Goal: Ask a question

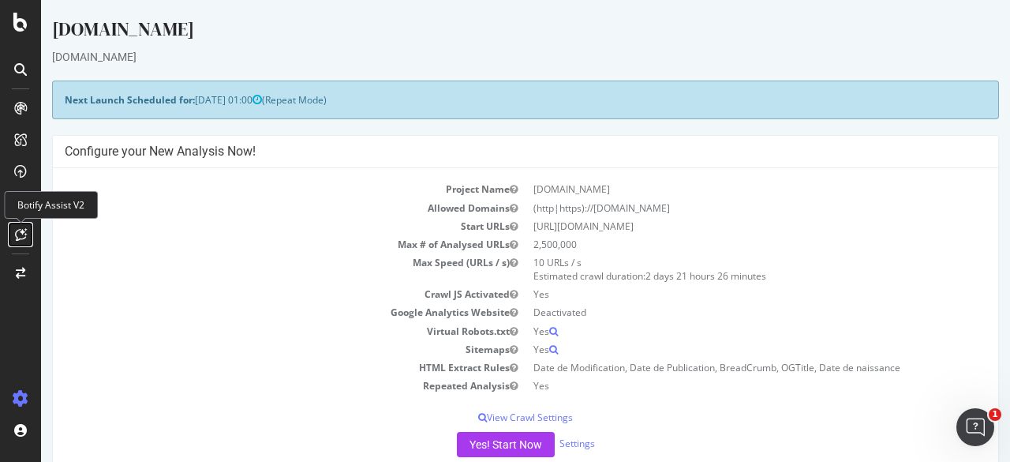
click at [21, 237] on icon at bounding box center [21, 234] width 12 height 13
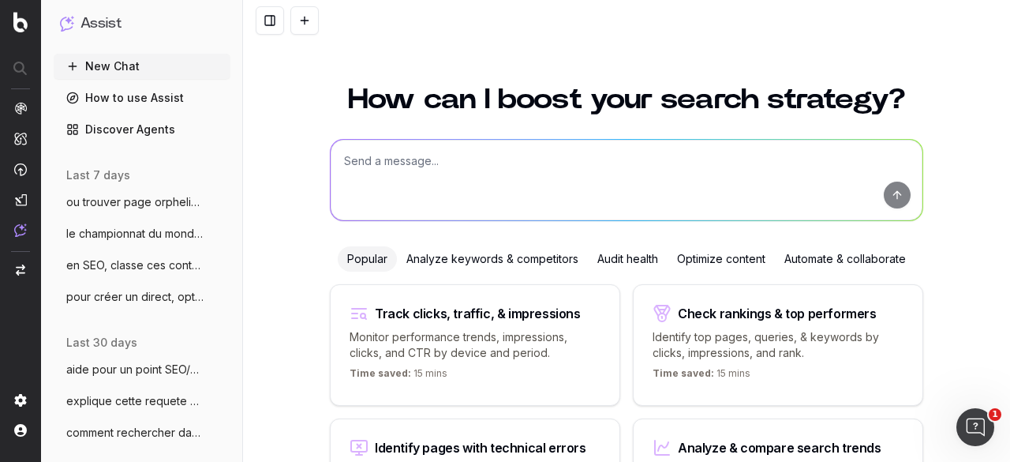
click at [432, 167] on textarea at bounding box center [627, 180] width 592 height 80
paste textarea "Lorem Ipsum Dolor Sitam Consecte Adip-eli sedd ei tempo incididun utla E’Dolore…"
type textarea "Lorem Ipsum Dolor Sitam Consecte Adip-eli sedd ei tempo incididun utla E’Dolore…"
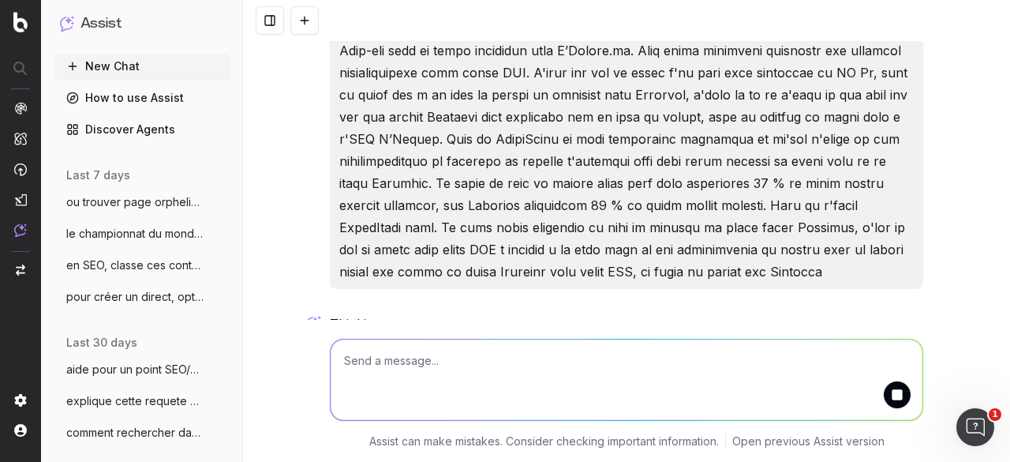
scroll to position [46, 0]
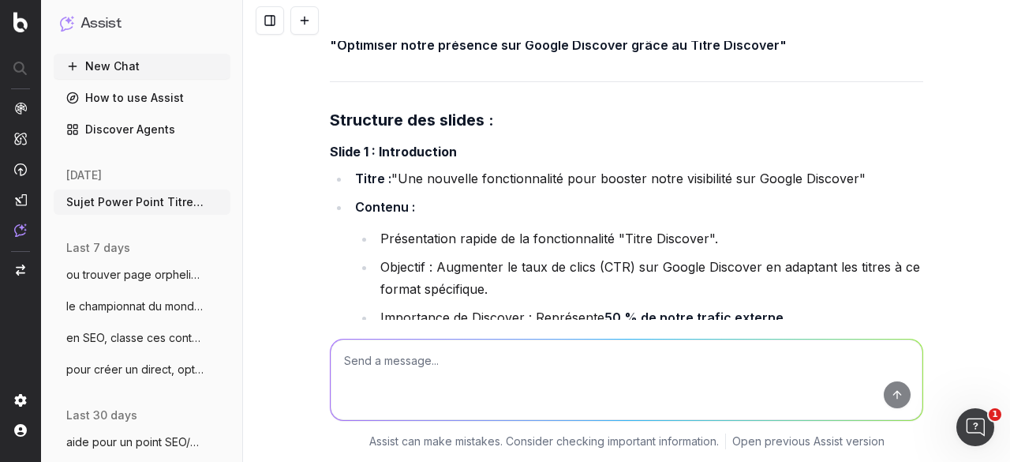
scroll to position [361, 0]
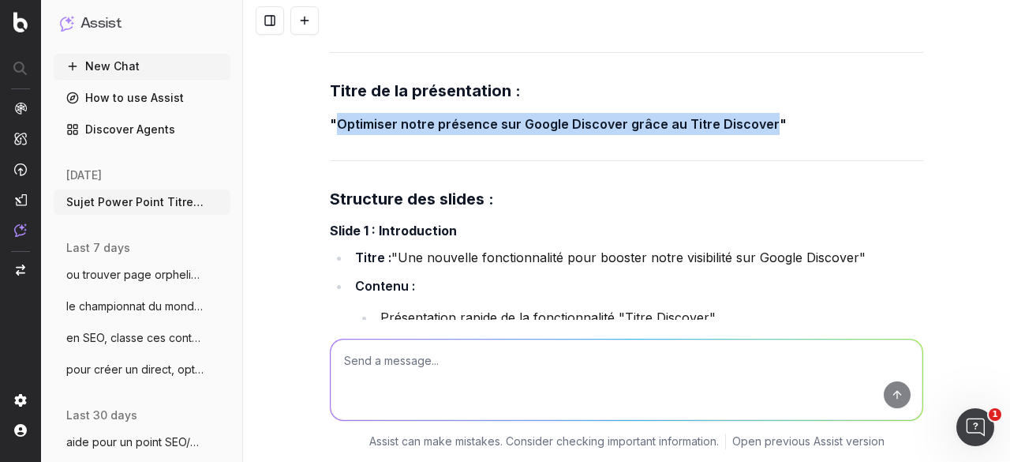
drag, startPoint x: 330, startPoint y: 119, endPoint x: 756, endPoint y: 117, distance: 426.1
click at [756, 117] on strong ""Optimiser notre présence sur Google Discover grâce au Titre Discover"" at bounding box center [558, 124] width 457 height 16
copy strong "Optimiser notre présence sur Google Discover grâce au Titre Discover"
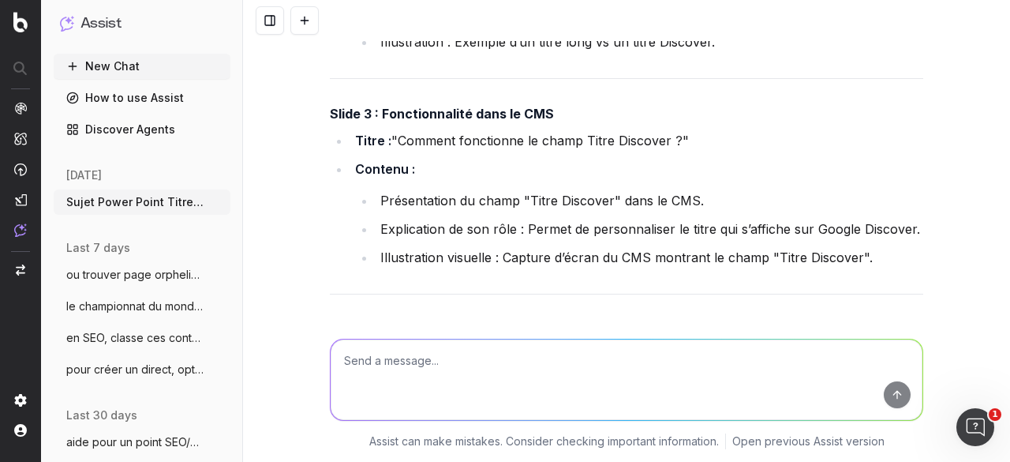
scroll to position [993, 0]
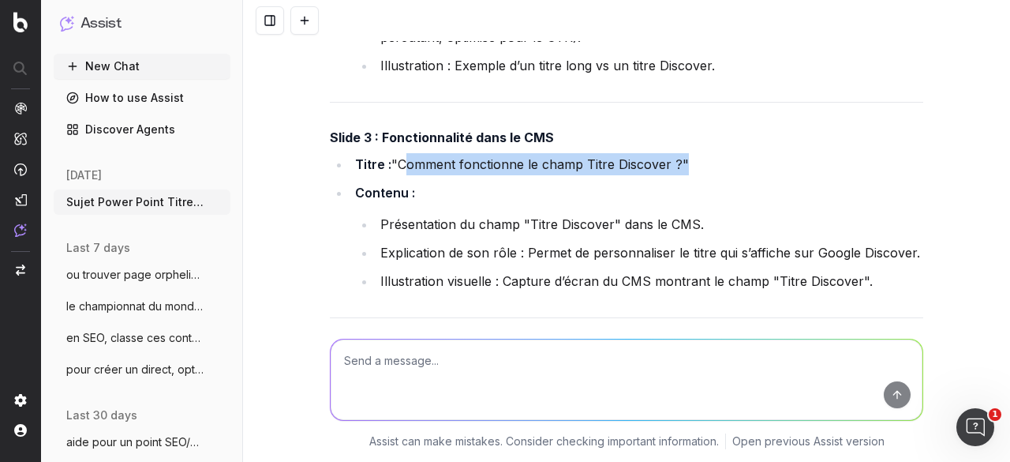
drag, startPoint x: 394, startPoint y: 159, endPoint x: 675, endPoint y: 153, distance: 281.7
click at [675, 153] on li "Titre : "Comment fonctionne le champ Titre Discover ?"" at bounding box center [636, 164] width 573 height 22
copy li "Comment fonctionne le champ Titre Discover ?"
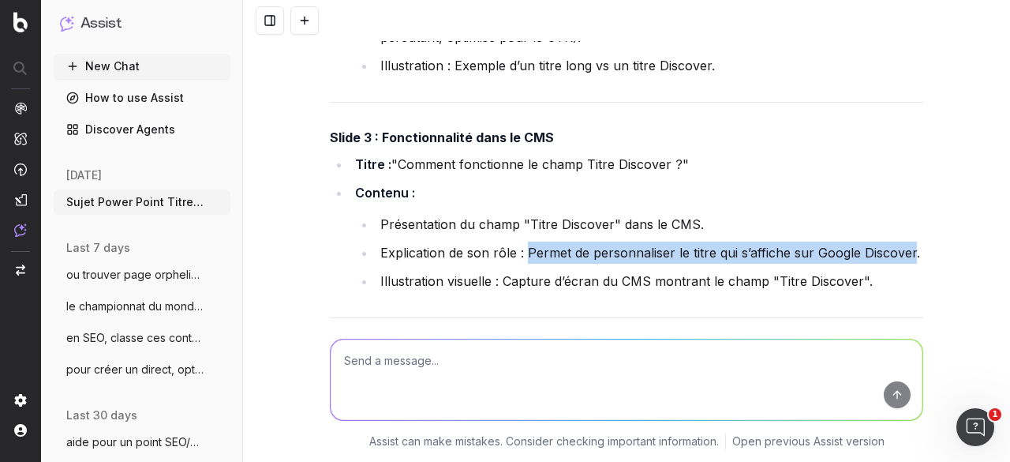
drag, startPoint x: 521, startPoint y: 249, endPoint x: 904, endPoint y: 247, distance: 383.5
click at [904, 247] on li "Explication de son rôle : Permet de personnaliser le titre qui s’affiche sur Go…" at bounding box center [650, 252] width 548 height 22
copy li "Permet de personnaliser le titre qui s’affiche sur Google Discover"
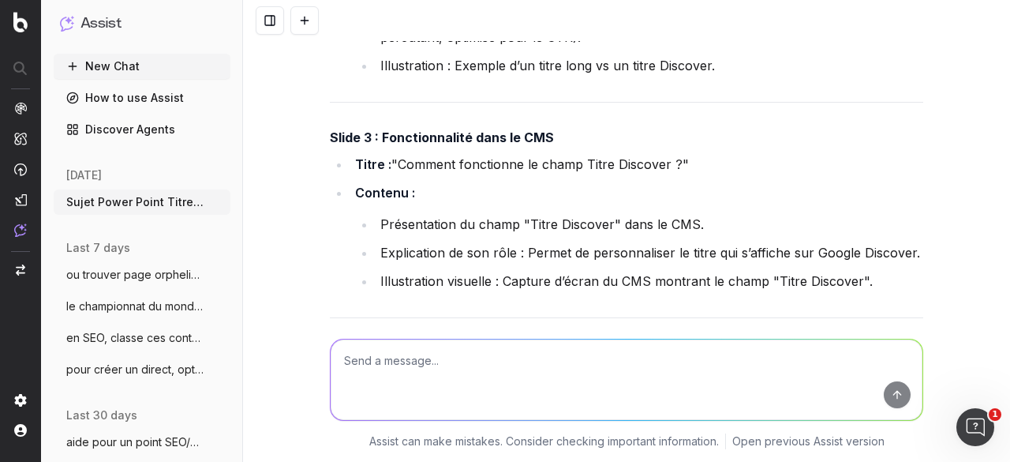
click at [458, 360] on textarea at bounding box center [627, 379] width 592 height 80
paste textarea "Lore ipsu dolorsit ametcon ad eli seddoe, te inci utlabore et dolor, mag aliqu …"
type textarea "lore Ipsu dolo sitametc adipisc el sed doeius, te inci utlabore et dolor, mag a…"
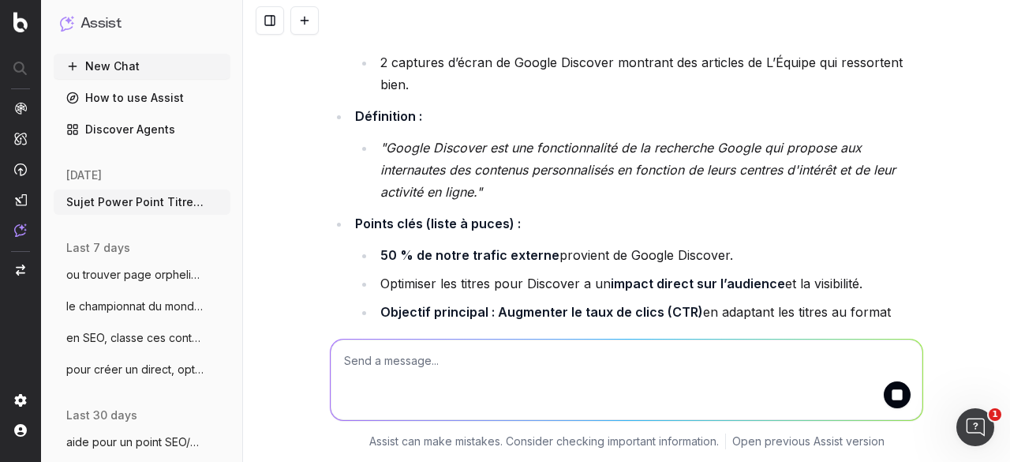
scroll to position [3123, 0]
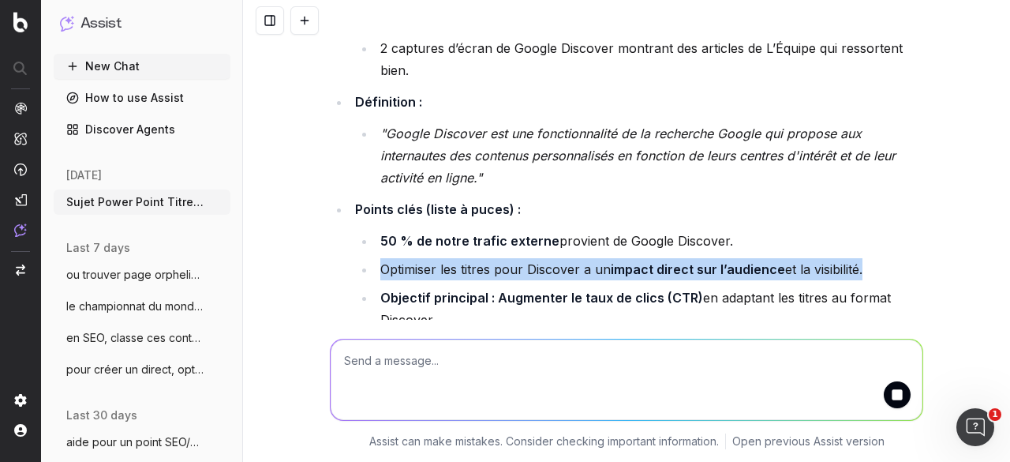
drag, startPoint x: 376, startPoint y: 216, endPoint x: 854, endPoint y: 215, distance: 478.2
click at [854, 258] on li "Optimiser les titres pour Discover a un impact direct sur l’audience et la visi…" at bounding box center [650, 269] width 548 height 22
copy li "Optimiser les titres pour Discover a un impact direct sur l’audience et la visi…"
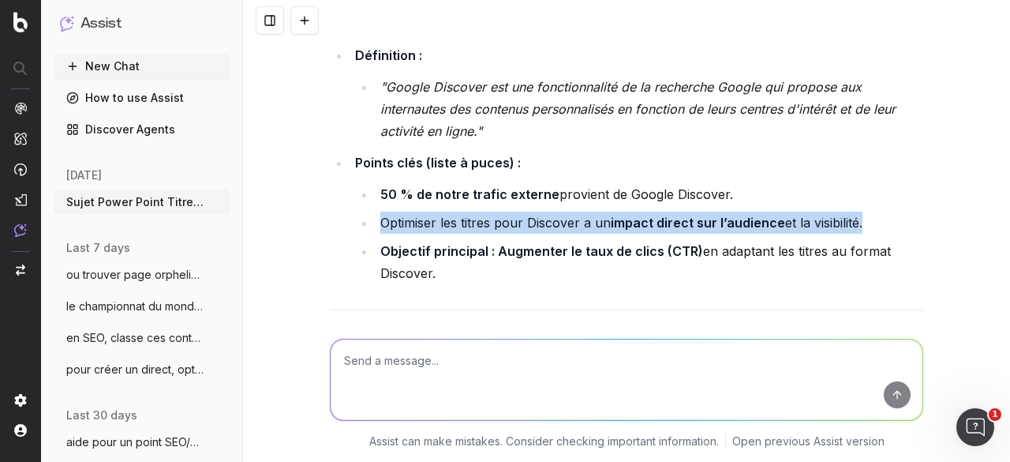
scroll to position [3202, 0]
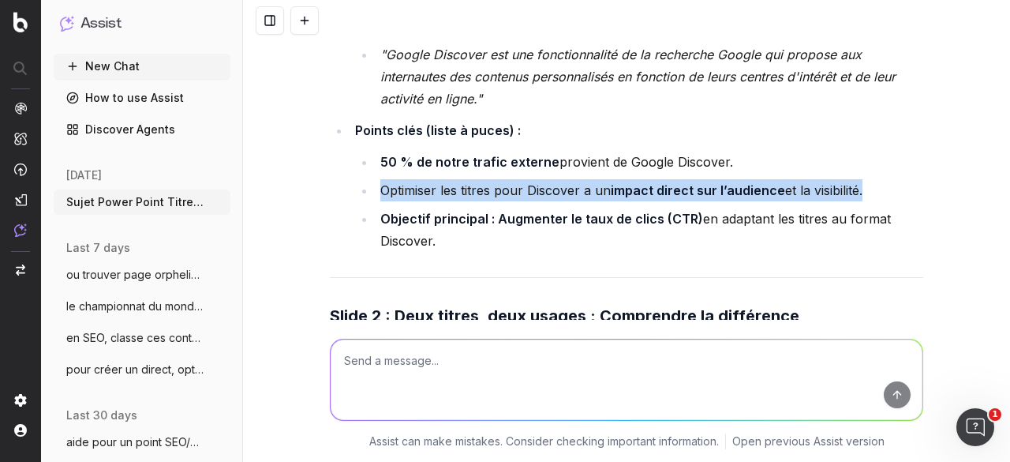
drag, startPoint x: 434, startPoint y: 191, endPoint x: 378, endPoint y: 165, distance: 61.8
click at [378, 208] on li "Objectif principal : Augmenter le taux de clics (CTR) en adaptant les titres au…" at bounding box center [650, 230] width 548 height 44
copy li "Objectif principal : Augmenter le taux de clics (CTR) en adaptant les titres au…"
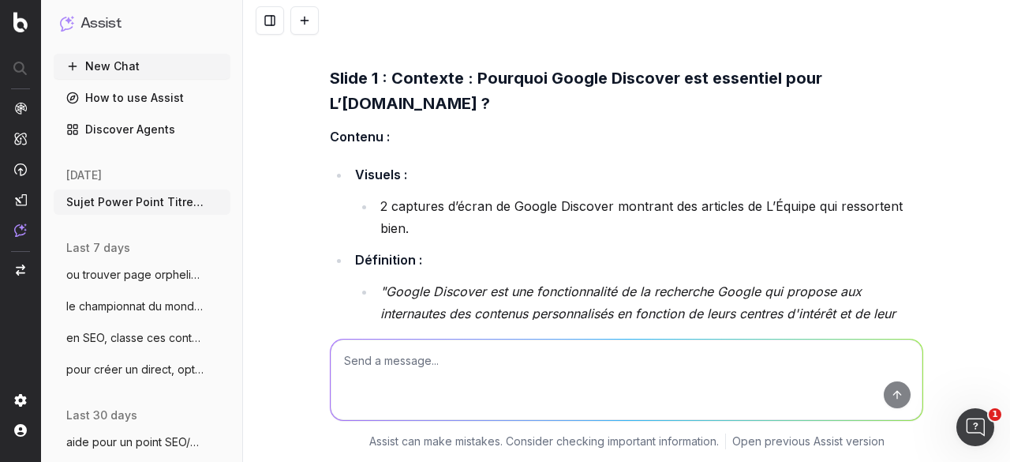
scroll to position [2886, 0]
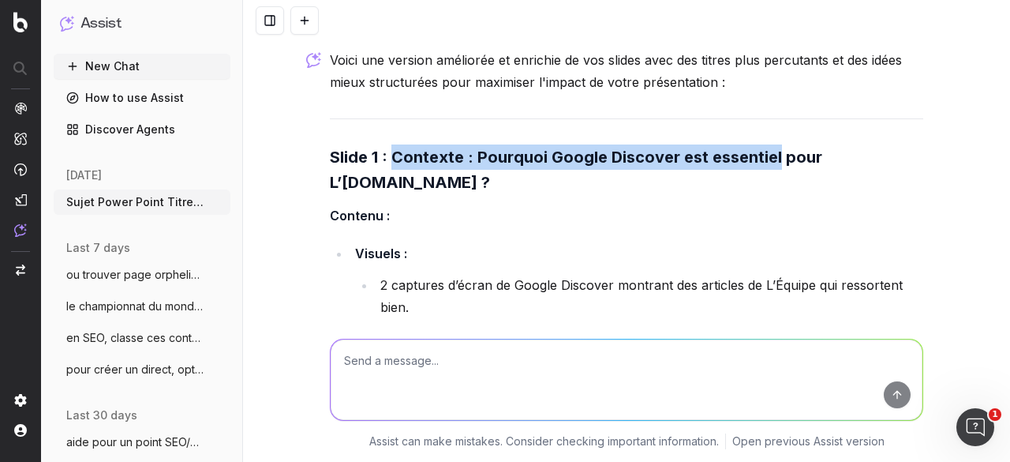
drag, startPoint x: 385, startPoint y: 130, endPoint x: 771, endPoint y: 125, distance: 385.9
click at [771, 148] on strong "Slide 1 : Contexte : Pourquoi Google Discover est essentiel pour L’[DOMAIN_NAME…" at bounding box center [578, 170] width 496 height 44
copy strong "Contexte : Pourquoi Google Discover est essentiel"
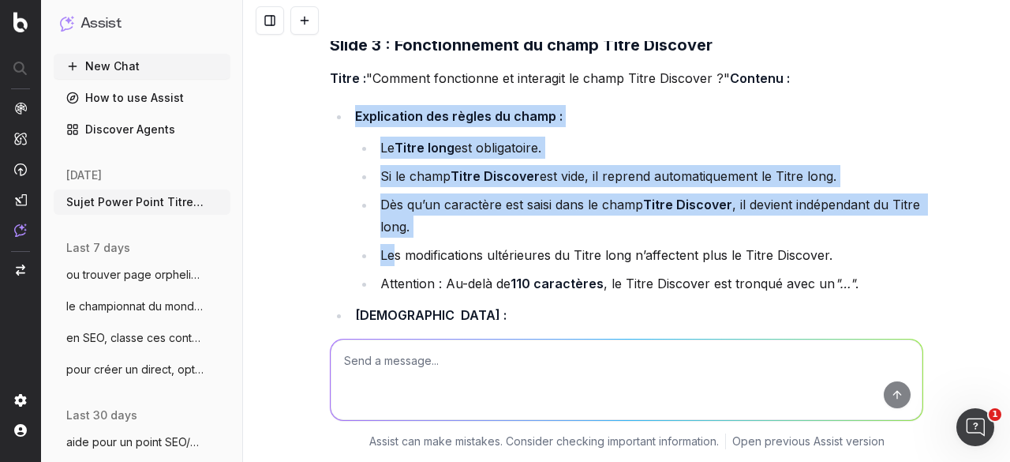
scroll to position [3912, 0]
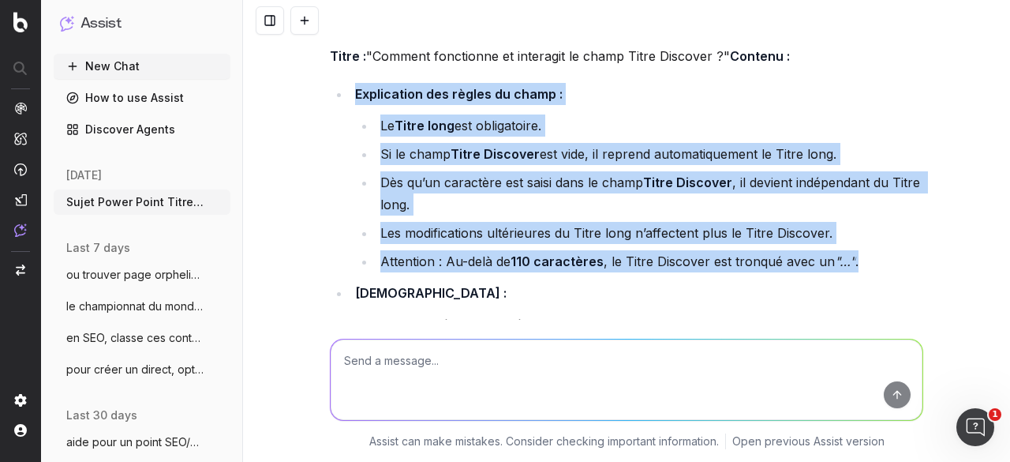
drag, startPoint x: 350, startPoint y: 141, endPoint x: 857, endPoint y: 229, distance: 514.1
click at [857, 229] on li "Explication des règles du champ : Le Titre long est obligatoire. Si le champ Ti…" at bounding box center [636, 177] width 573 height 189
copy li "Explication des règles du champ : Le Titre long est obligatoire. Si le champ Ti…"
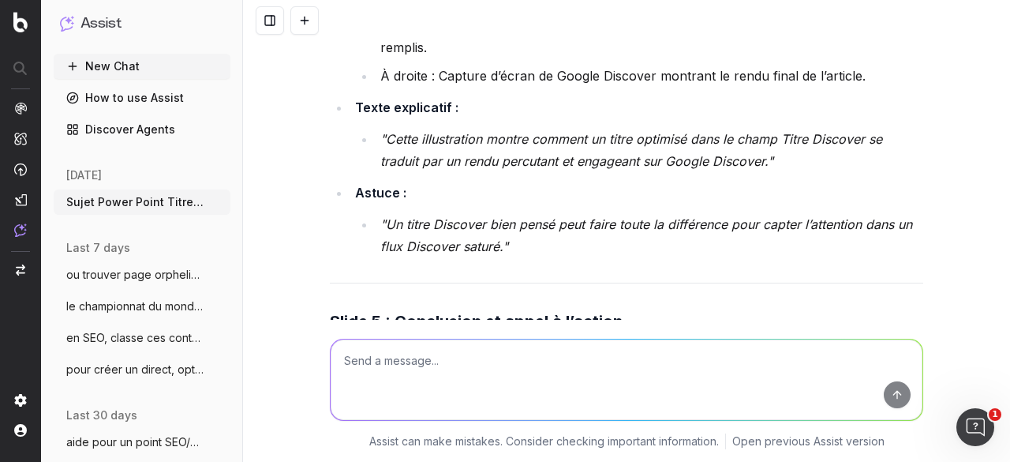
scroll to position [4386, 0]
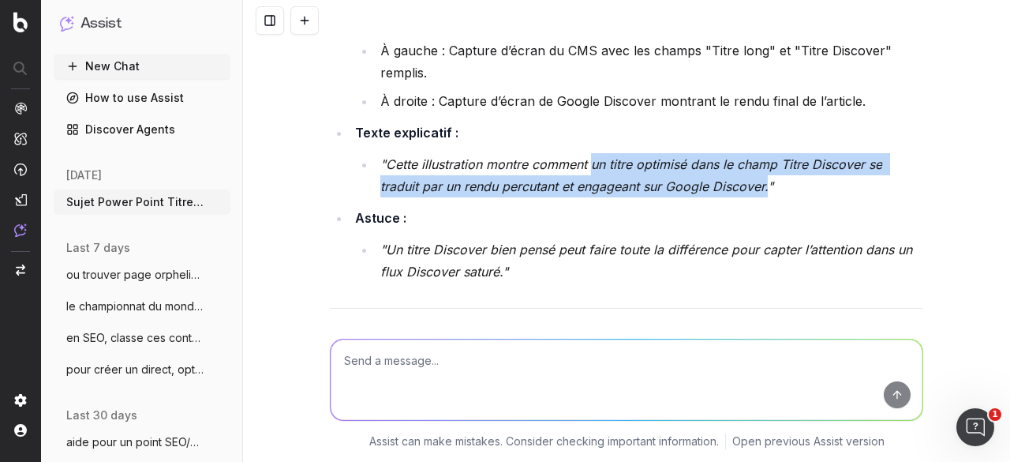
drag, startPoint x: 589, startPoint y: 153, endPoint x: 764, endPoint y: 179, distance: 177.1
click at [764, 179] on em ""Cette illustration montre comment un titre optimisé dans le champ Titre Discov…" at bounding box center [633, 175] width 506 height 38
copy em "un titre optimisé dans le champ Titre Discover se traduit par un rendu percutan…"
click at [502, 185] on em ""Cette illustration montre comment un titre optimisé dans le champ Titre Discov…" at bounding box center [633, 175] width 506 height 38
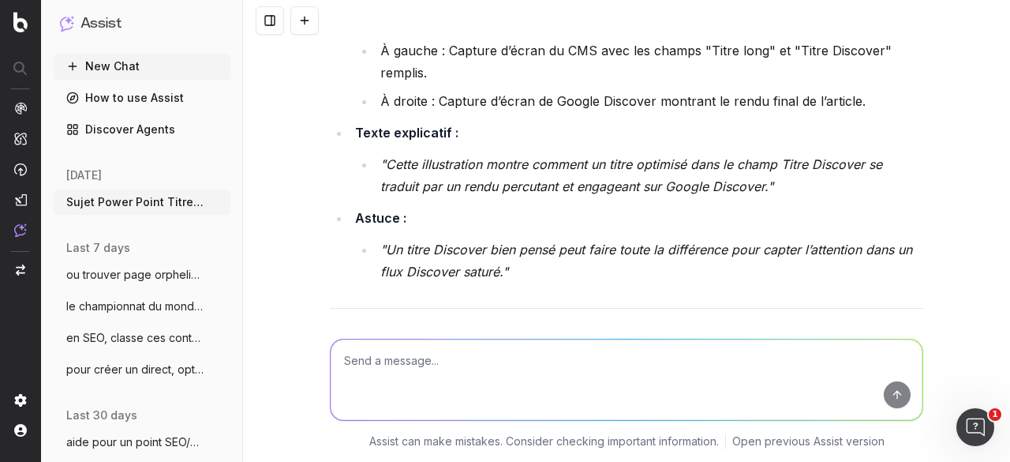
click at [563, 189] on li ""Cette illustration montre comment un titre optimisé dans le champ Titre Discov…" at bounding box center [650, 175] width 548 height 44
drag, startPoint x: 575, startPoint y: 178, endPoint x: 590, endPoint y: 178, distance: 15.0
click at [590, 178] on em ""Cette illustration montre comment un titre optimisé dans le champ Titre Discov…" at bounding box center [633, 175] width 506 height 38
click at [638, 179] on em ""Cette illustration montre comment un titre optimisé dans le champ Titre Discov…" at bounding box center [633, 175] width 506 height 38
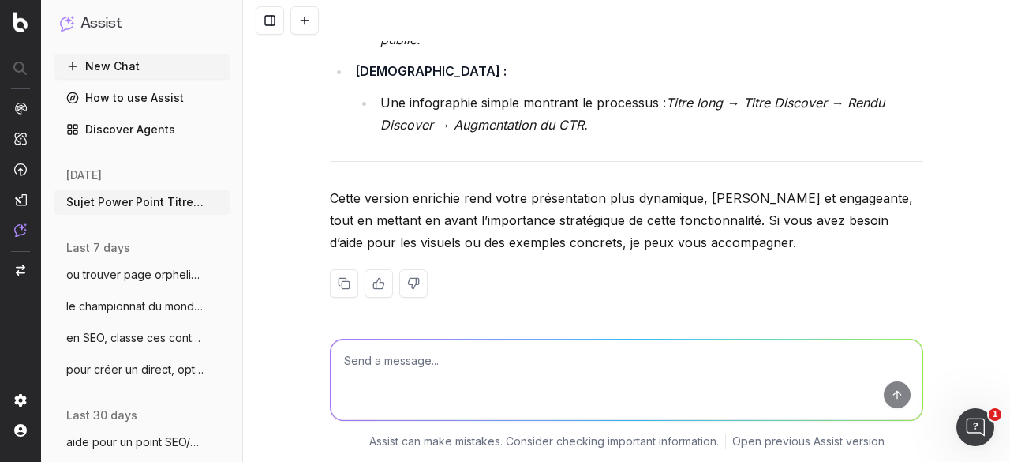
scroll to position [4938, 0]
click at [384, 361] on textarea at bounding box center [627, 379] width 592 height 80
paste textarea "Et en vraiment 1e slide, un peu la slide du début, le tire Optimiser notre prés…"
type textarea "Et en vraiment 1e slide, un peu la slide du début, le tire Optimiser notre prés…"
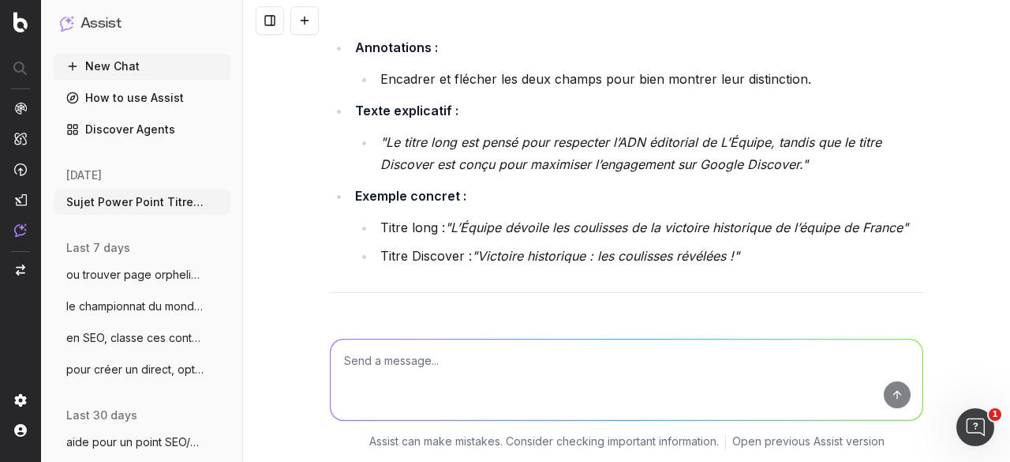
scroll to position [3683, 0]
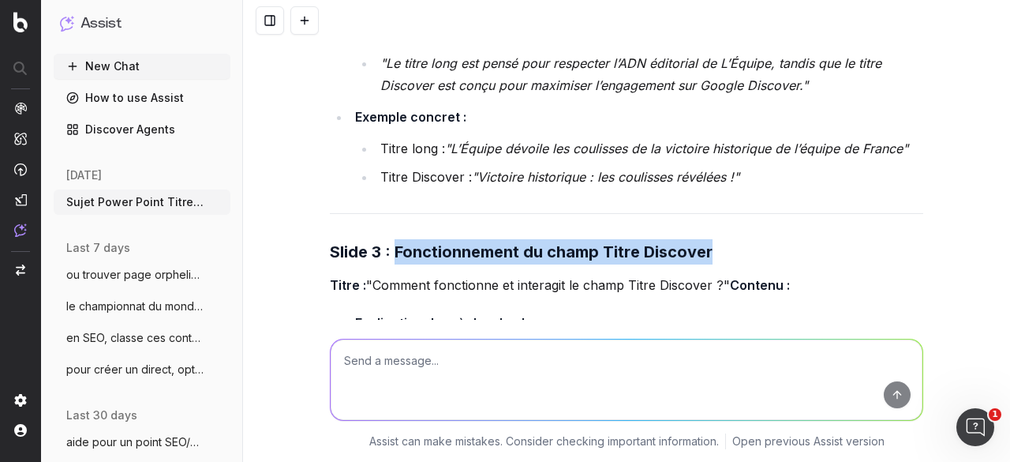
drag, startPoint x: 391, startPoint y: 196, endPoint x: 709, endPoint y: 199, distance: 317.2
click at [709, 239] on h3 "Slide 3 : Fonctionnement du champ Titre Discover" at bounding box center [626, 251] width 593 height 25
copy strong "Fonctionnement du champ Titre Discover"
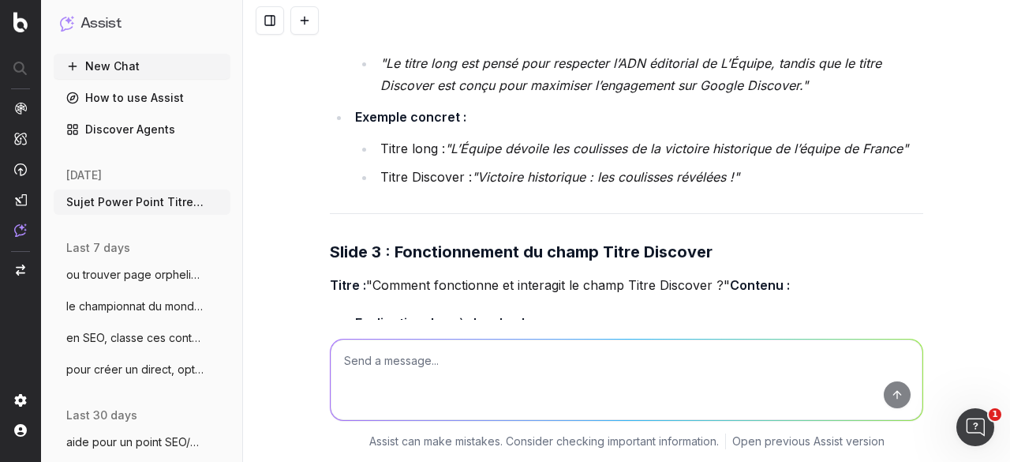
click at [300, 241] on div "Voici une proposition structurée pour votre sujet éditorial et votre présentati…" at bounding box center [626, 231] width 767 height 462
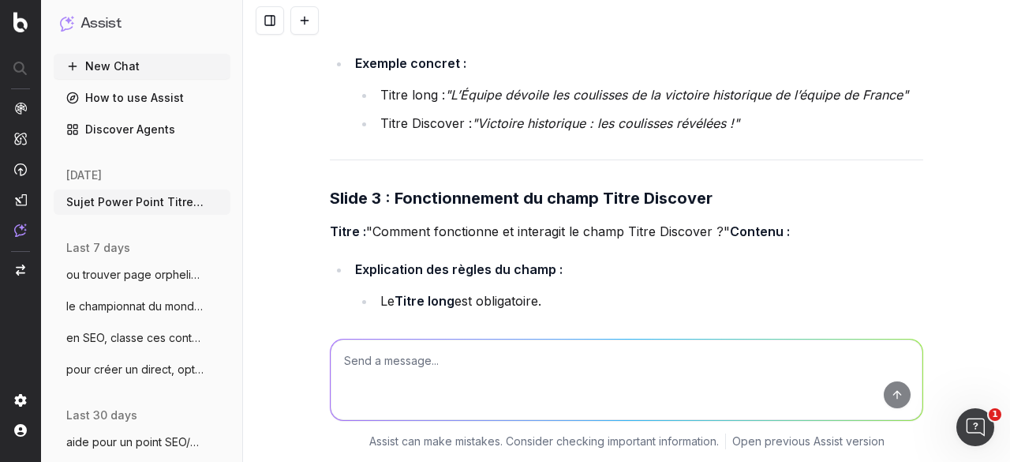
scroll to position [3762, 0]
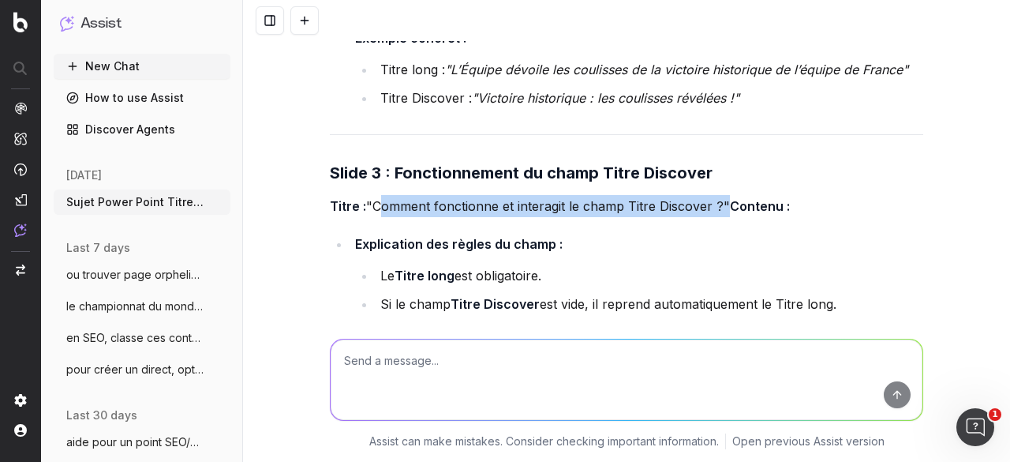
drag, startPoint x: 371, startPoint y: 151, endPoint x: 715, endPoint y: 157, distance: 344.1
click at [715, 195] on p "Titre : "Comment fonctionne et interagit le champ Titre Discover ?" Contenu :" at bounding box center [626, 206] width 593 height 22
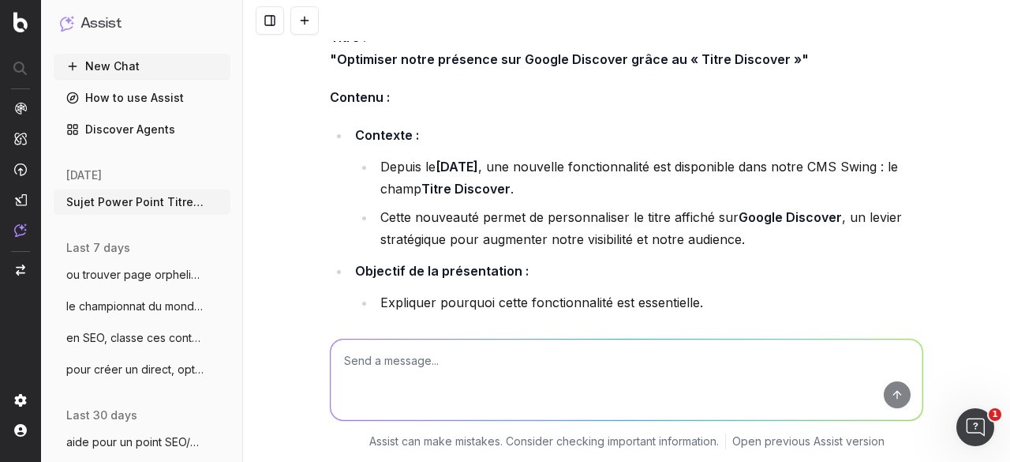
scroll to position [5419, 0]
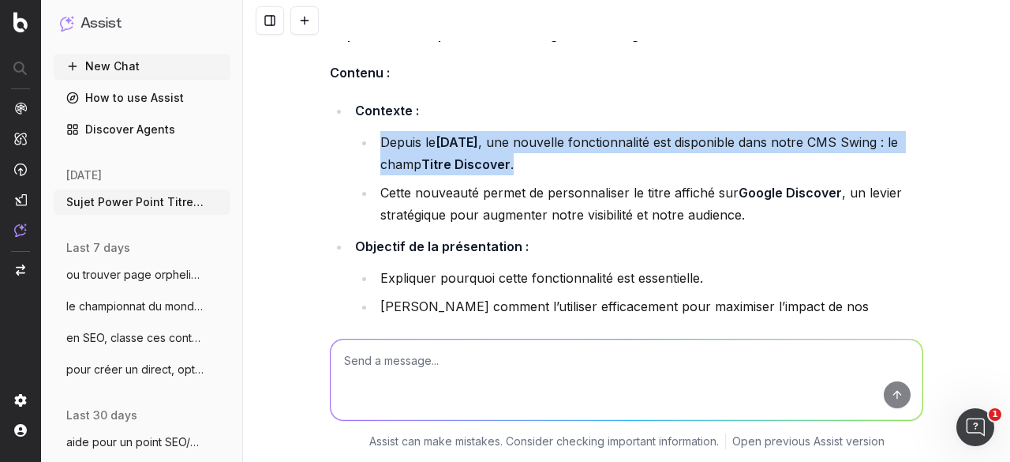
drag, startPoint x: 374, startPoint y: 155, endPoint x: 523, endPoint y: 181, distance: 151.3
click at [523, 175] on li "Depuis le [DATE] , une nouvelle fonctionnalité est disponible dans notre CMS Sw…" at bounding box center [650, 153] width 548 height 44
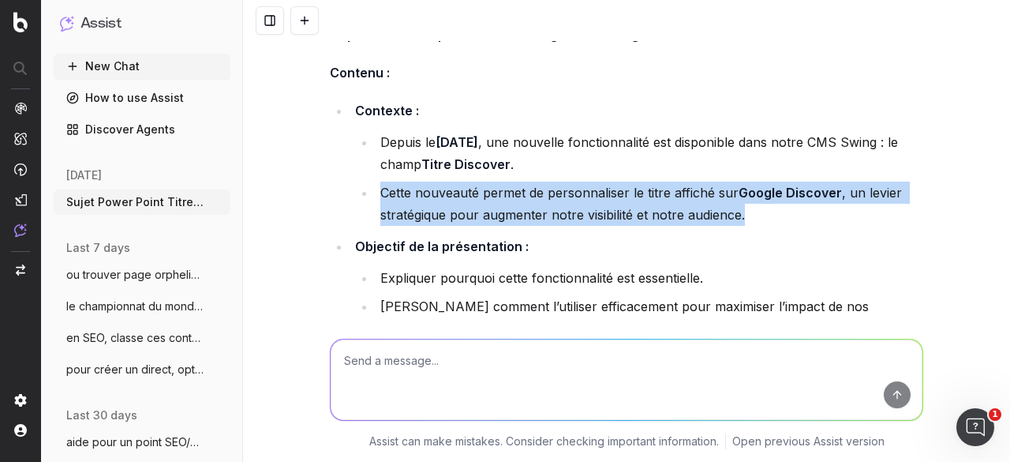
drag, startPoint x: 756, startPoint y: 228, endPoint x: 376, endPoint y: 203, distance: 380.4
click at [376, 203] on li "Cette nouveauté permet de personnaliser le titre affiché sur Google Discover , …" at bounding box center [650, 203] width 548 height 44
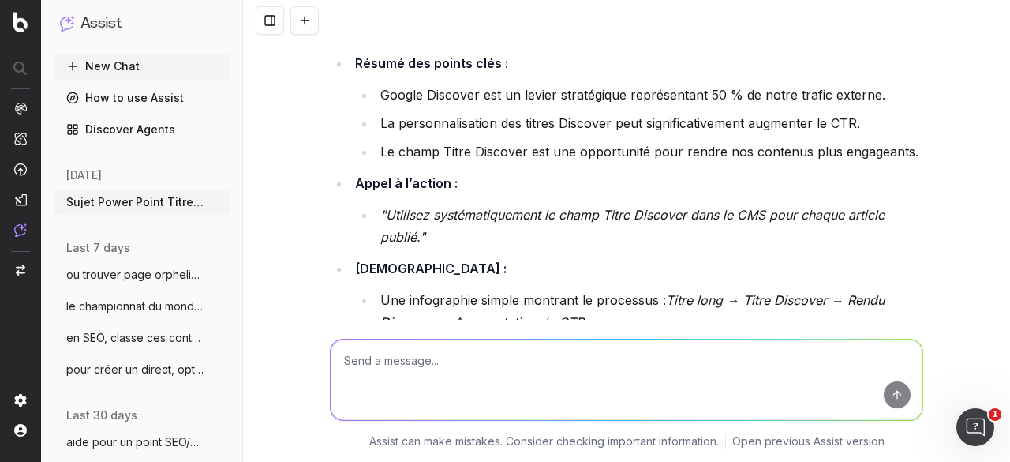
scroll to position [4662, 0]
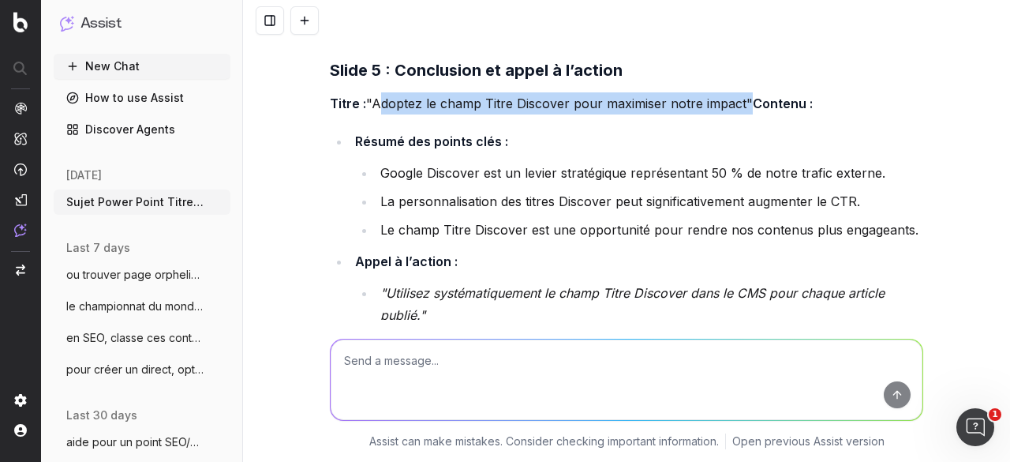
drag, startPoint x: 369, startPoint y: 91, endPoint x: 739, endPoint y: 95, distance: 369.3
click at [739, 95] on p "Titre : "Adoptez le champ Titre Discover pour maximiser notre impact" Contenu :" at bounding box center [626, 103] width 593 height 22
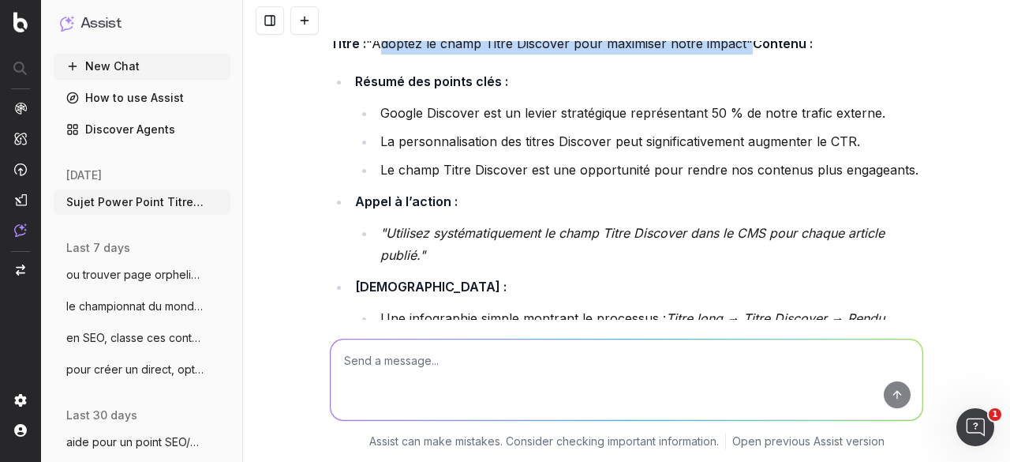
scroll to position [4741, 0]
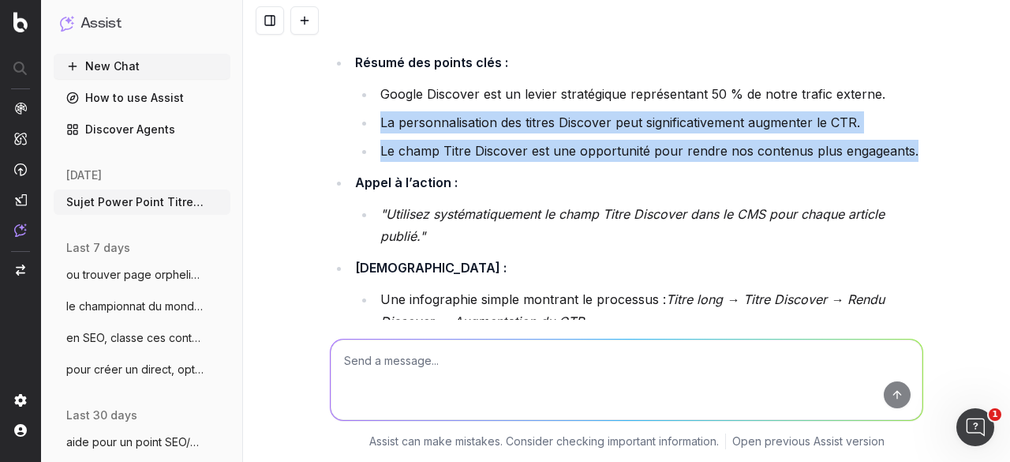
drag, startPoint x: 373, startPoint y: 133, endPoint x: 911, endPoint y: 163, distance: 538.2
click at [911, 162] on ul "Google Discover est un levier stratégique représentant 50 % de notre trafic ext…" at bounding box center [639, 122] width 568 height 79
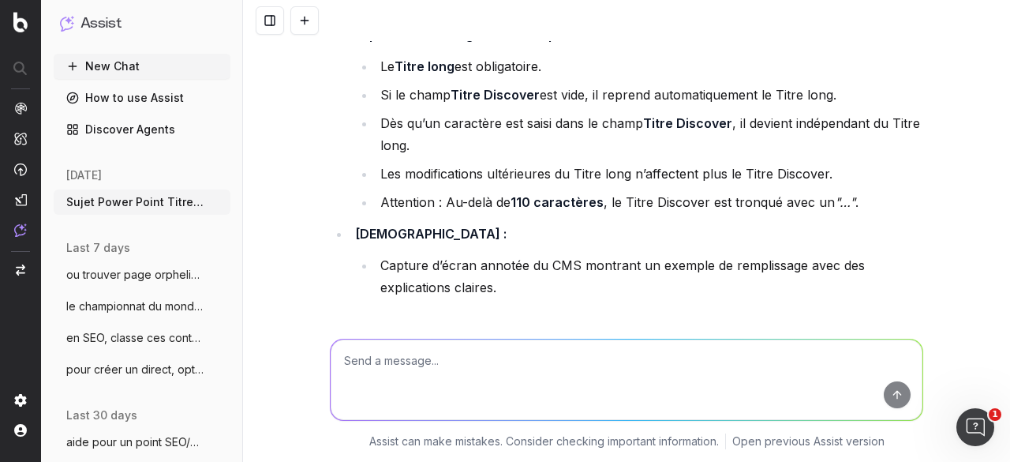
scroll to position [4047, 0]
